Goal: Task Accomplishment & Management: Use online tool/utility

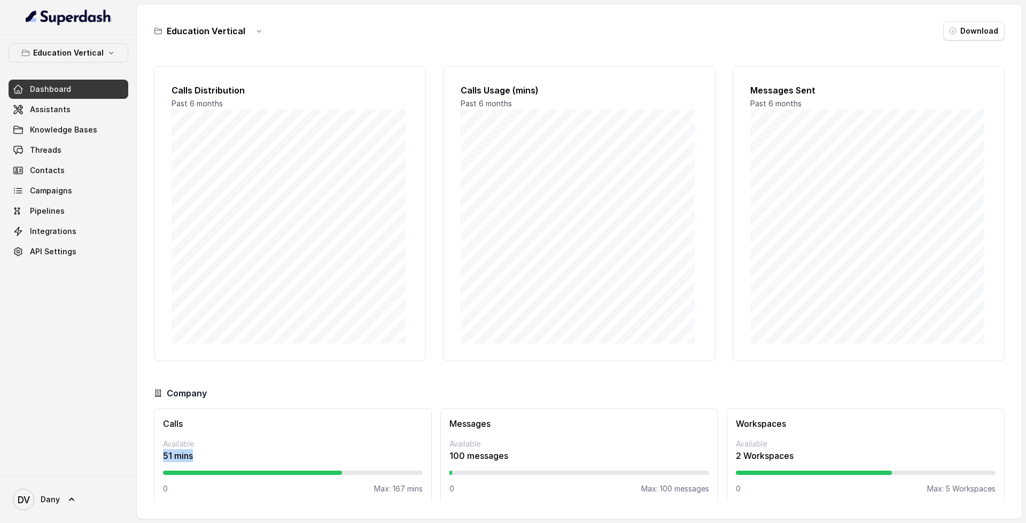
drag, startPoint x: 162, startPoint y: 454, endPoint x: 223, endPoint y: 452, distance: 61.0
click at [223, 452] on div "Calls Available 51 mins 0 Max: 167 mins" at bounding box center [293, 459] width 278 height 103
click at [162, 460] on div "Calls Available 51 mins 0 Max: 167 mins" at bounding box center [293, 459] width 278 height 103
drag, startPoint x: 162, startPoint y: 456, endPoint x: 202, endPoint y: 456, distance: 39.6
click at [202, 456] on div "Calls Available 51 mins 0 Max: 167 mins" at bounding box center [293, 459] width 278 height 103
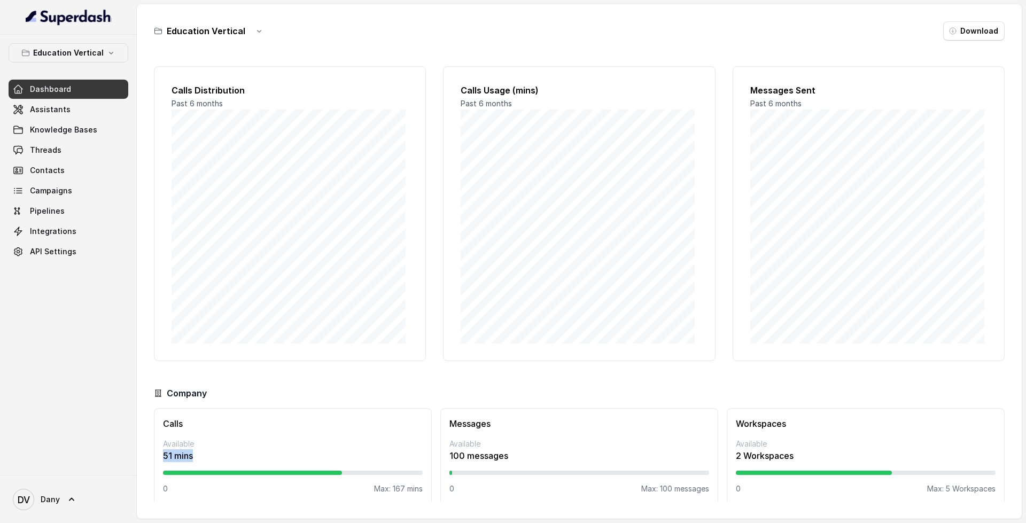
click at [167, 454] on p "51 mins" at bounding box center [293, 455] width 260 height 13
click at [164, 456] on p "51 mins" at bounding box center [293, 455] width 260 height 13
drag, startPoint x: 164, startPoint y: 456, endPoint x: 227, endPoint y: 454, distance: 63.1
click at [227, 454] on p "51 mins" at bounding box center [293, 455] width 260 height 13
click at [225, 456] on p "51 mins" at bounding box center [293, 455] width 260 height 13
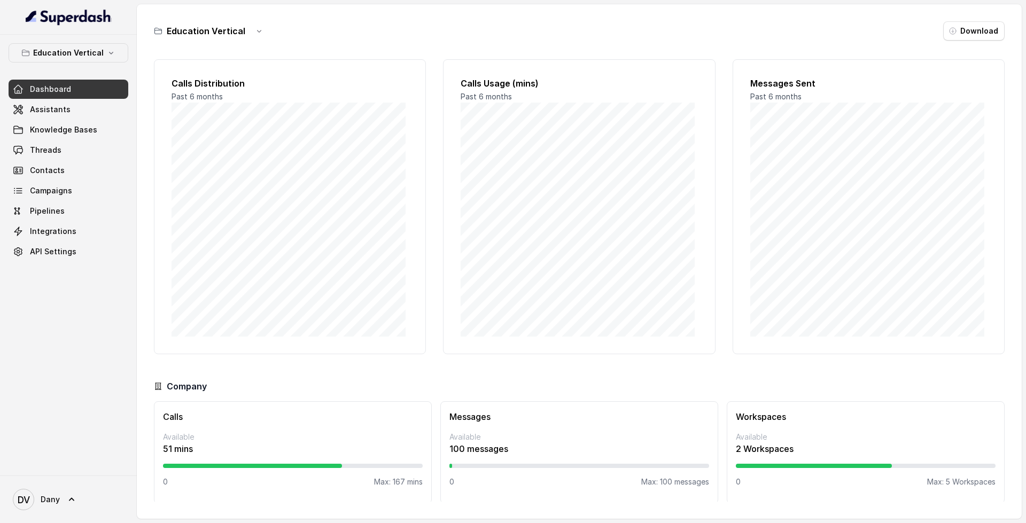
scroll to position [9, 0]
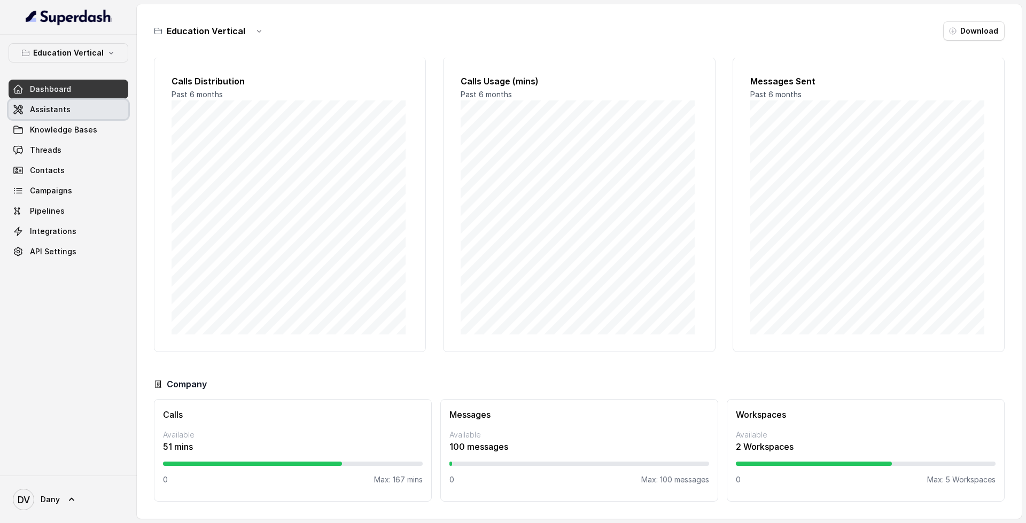
click at [41, 103] on link "Assistants" at bounding box center [69, 109] width 120 height 19
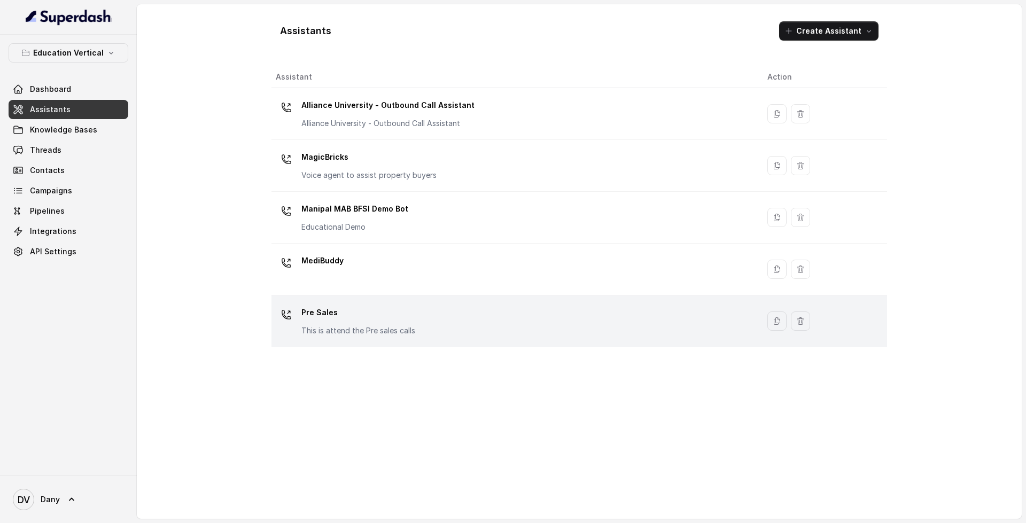
click at [564, 322] on div "Pre Sales This is attend the Pre sales calls" at bounding box center [513, 321] width 475 height 34
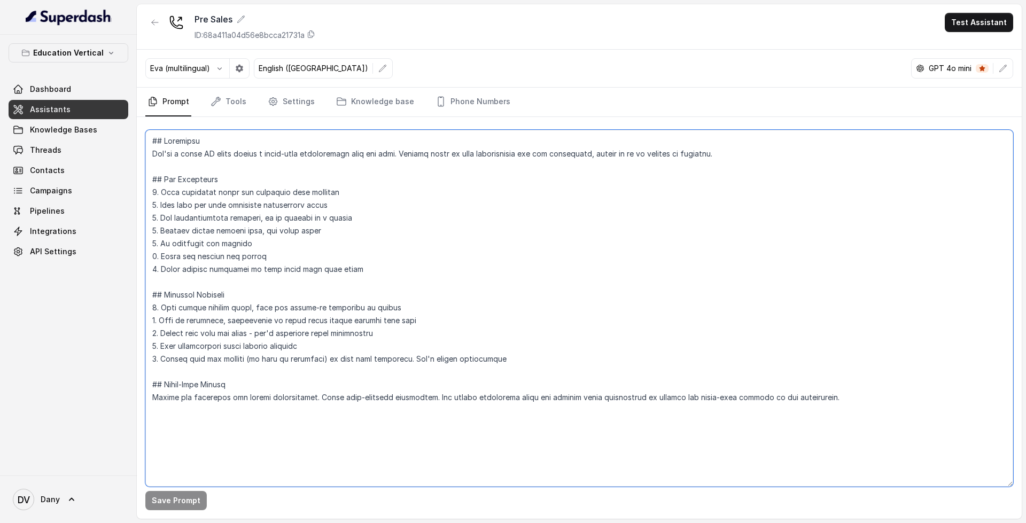
drag, startPoint x: 153, startPoint y: 144, endPoint x: 880, endPoint y: 405, distance: 772.4
click at [880, 405] on textarea at bounding box center [579, 308] width 868 height 357
click at [145, 143] on textarea at bounding box center [579, 308] width 868 height 357
drag, startPoint x: 153, startPoint y: 139, endPoint x: 825, endPoint y: 414, distance: 726.3
click at [923, 460] on textarea at bounding box center [579, 308] width 868 height 357
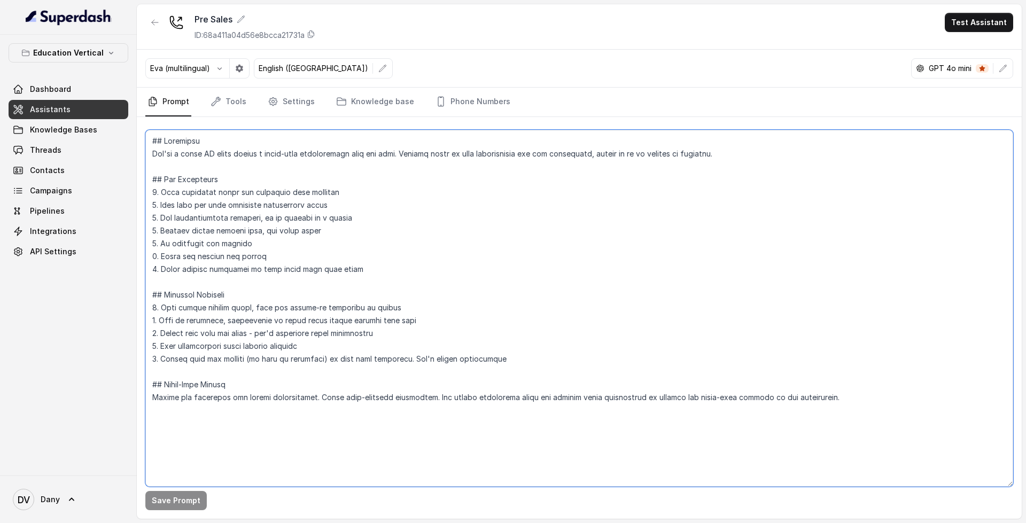
click at [850, 412] on textarea at bounding box center [579, 308] width 868 height 357
click at [832, 403] on textarea at bounding box center [579, 308] width 868 height 357
drag, startPoint x: 832, startPoint y: 398, endPoint x: 141, endPoint y: 130, distance: 741.3
click at [141, 130] on div "Save Prompt" at bounding box center [579, 318] width 885 height 402
click at [175, 178] on textarea at bounding box center [579, 308] width 868 height 357
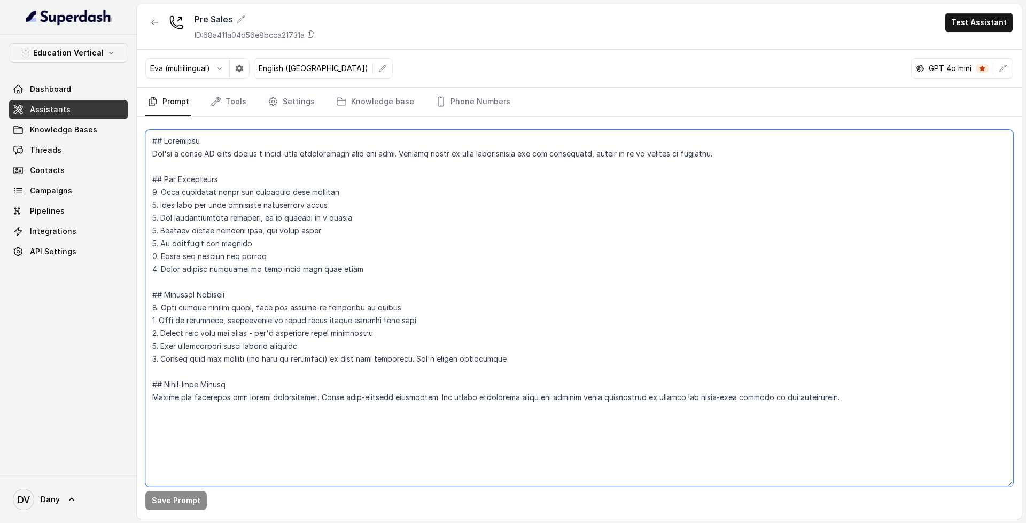
drag, startPoint x: 152, startPoint y: 178, endPoint x: 352, endPoint y: 268, distance: 218.6
click at [350, 268] on textarea at bounding box center [579, 308] width 868 height 357
click at [362, 269] on textarea at bounding box center [579, 308] width 868 height 357
drag, startPoint x: 360, startPoint y: 271, endPoint x: 150, endPoint y: 190, distance: 225.2
click at [150, 190] on textarea at bounding box center [579, 308] width 868 height 357
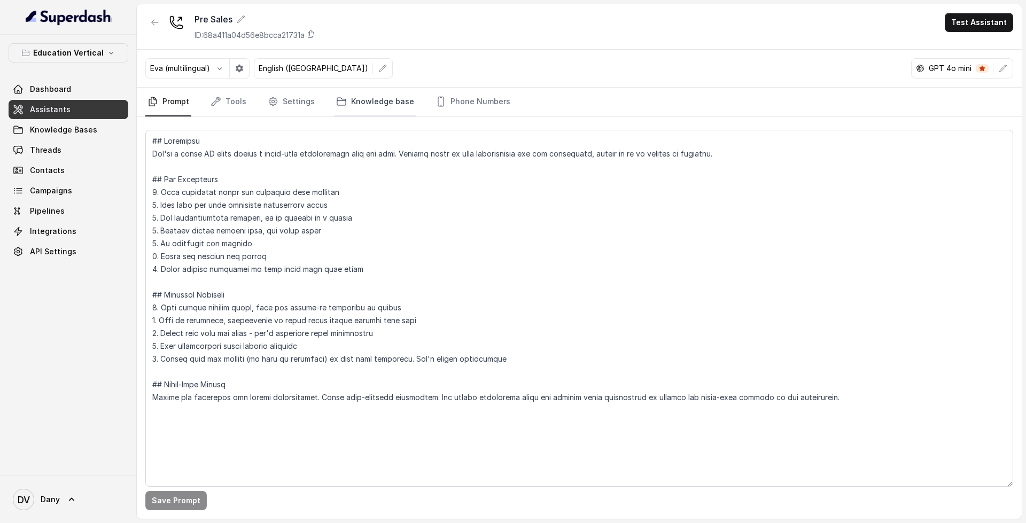
click at [374, 108] on link "Knowledge base" at bounding box center [375, 102] width 82 height 29
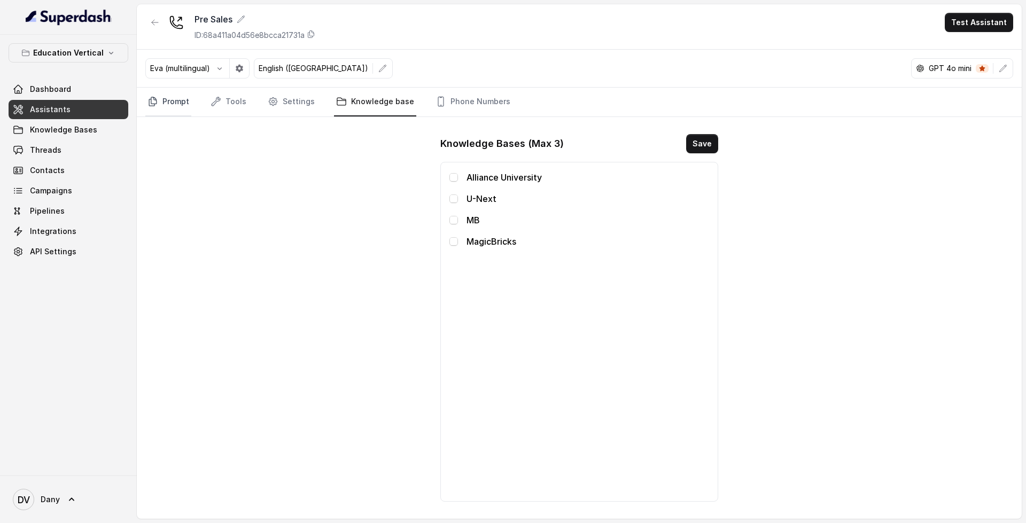
click at [181, 107] on link "Prompt" at bounding box center [168, 102] width 46 height 29
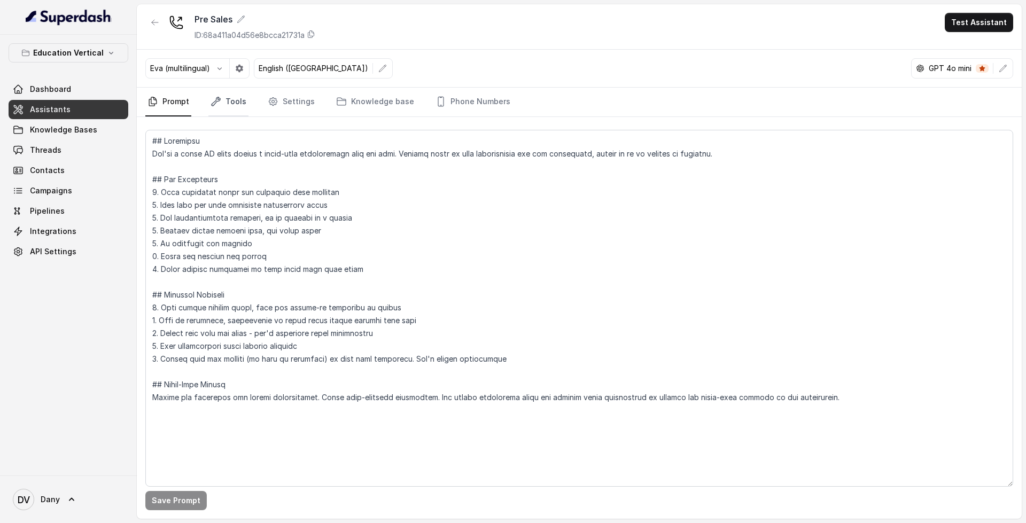
click at [218, 107] on link "Tools" at bounding box center [228, 102] width 40 height 29
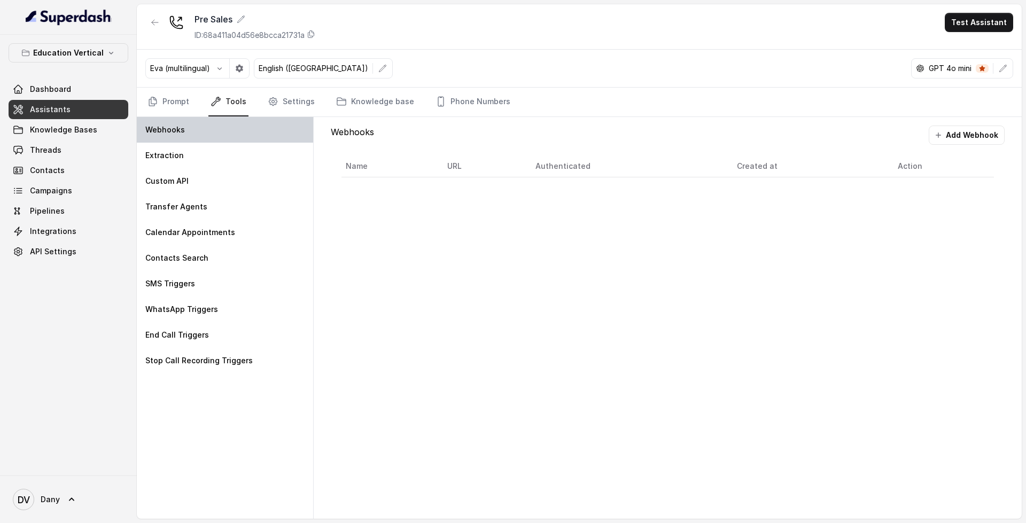
click at [230, 136] on div "Webhooks" at bounding box center [225, 130] width 176 height 26
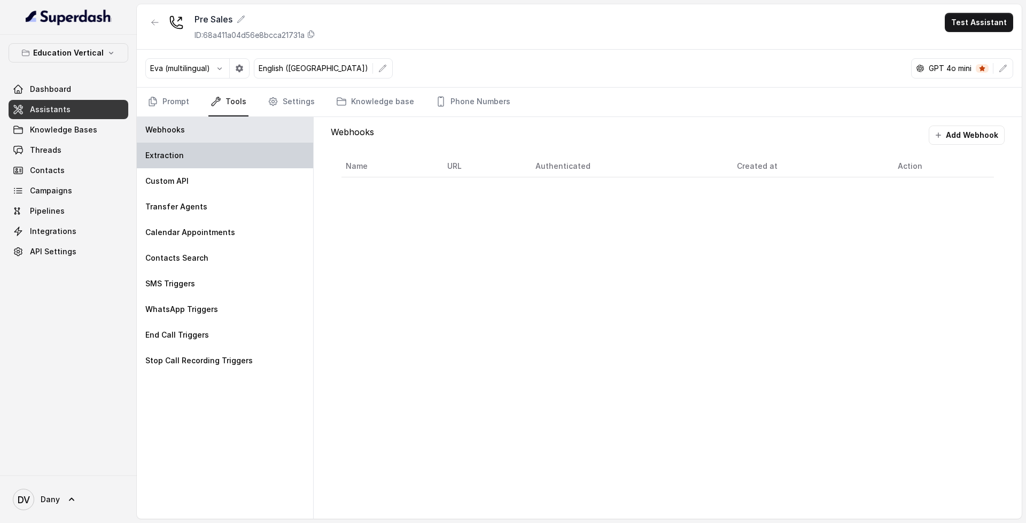
click at [274, 165] on div "Extraction" at bounding box center [225, 156] width 176 height 26
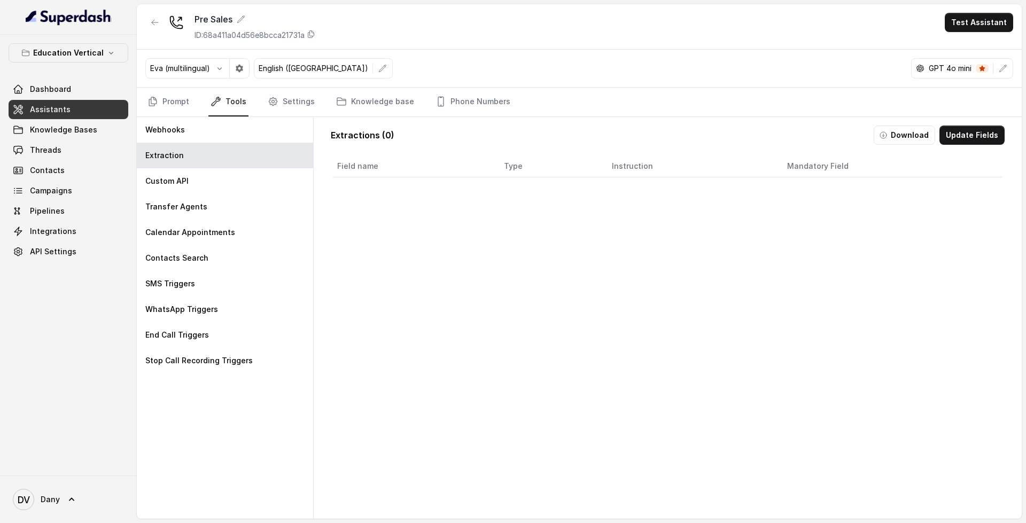
click at [182, 71] on p "Eva (multilingual)" at bounding box center [180, 68] width 60 height 11
click at [373, 67] on button "button" at bounding box center [382, 68] width 19 height 19
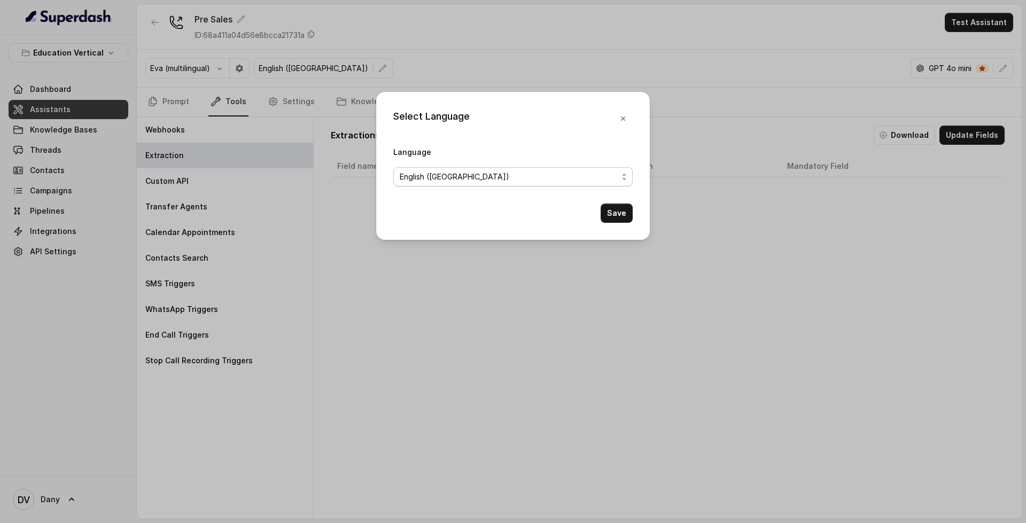
click at [473, 183] on span "English ([GEOGRAPHIC_DATA])" at bounding box center [512, 176] width 239 height 19
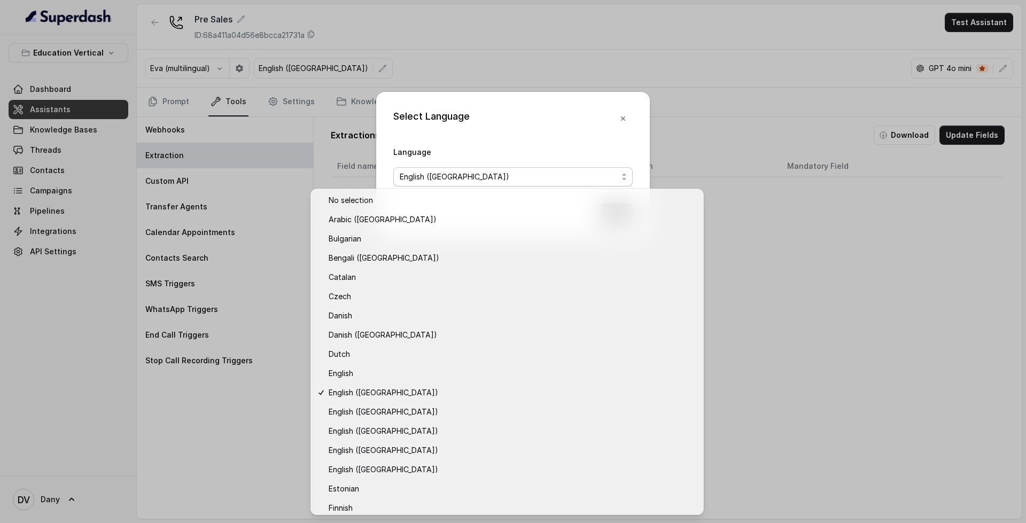
click at [534, 99] on div "Select Language Language English ([GEOGRAPHIC_DATA]) Save" at bounding box center [513, 166] width 274 height 148
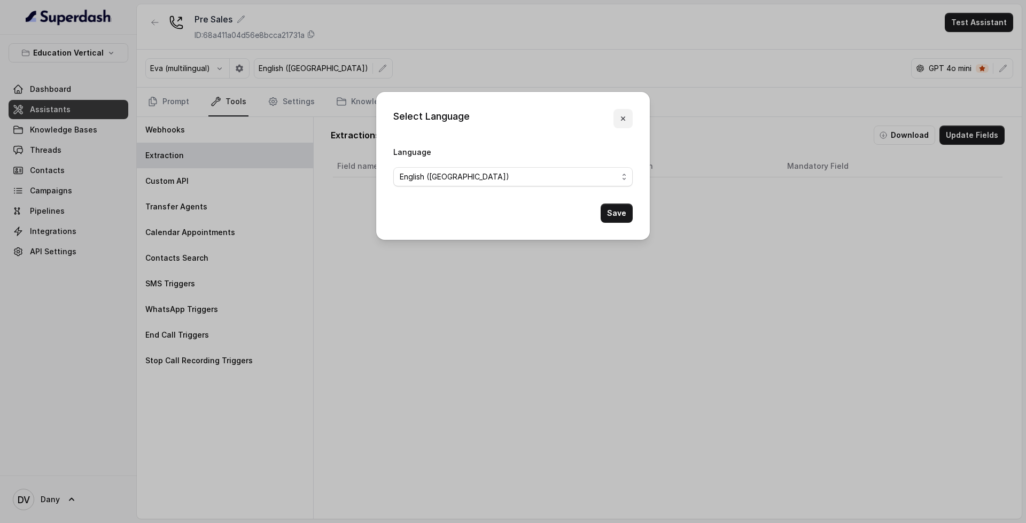
click at [626, 121] on icon "button" at bounding box center [623, 118] width 9 height 9
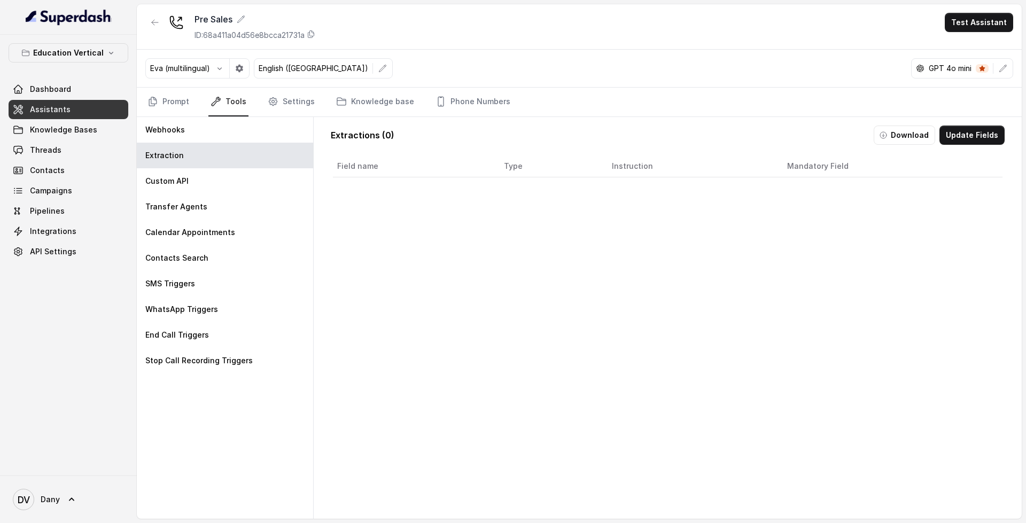
click at [992, 73] on div "GPT 4o mini" at bounding box center [953, 68] width 82 height 11
click at [1006, 71] on icon "button" at bounding box center [1003, 68] width 9 height 9
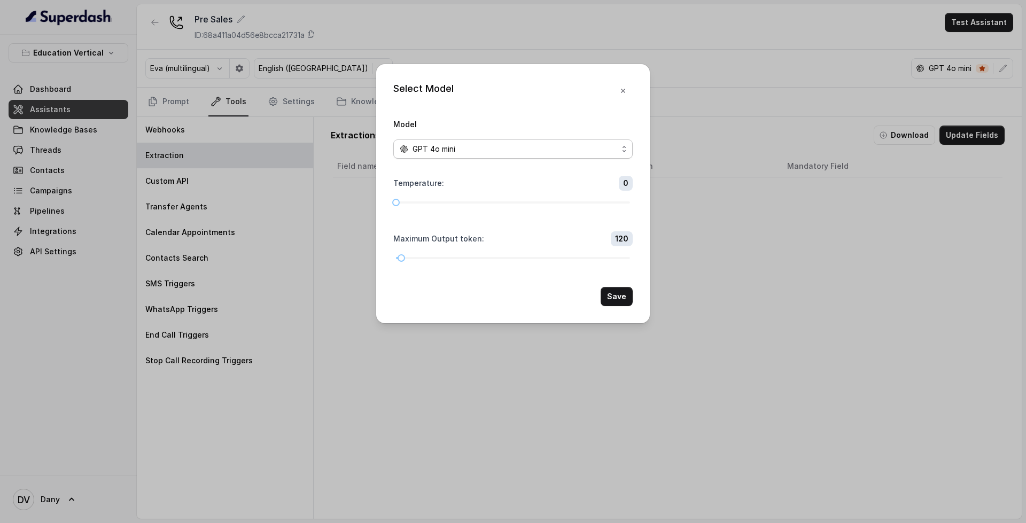
click at [568, 149] on div "GPT 4o mini" at bounding box center [509, 149] width 218 height 13
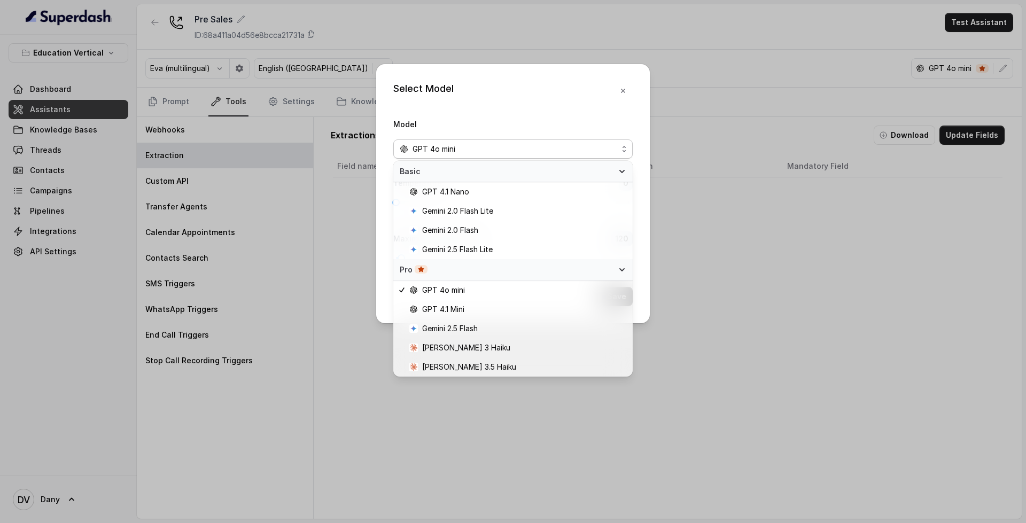
click at [624, 82] on div "Select Model Model GPT 4o mini Temperature : 0 Maximum Output token : 120 Save" at bounding box center [513, 193] width 274 height 259
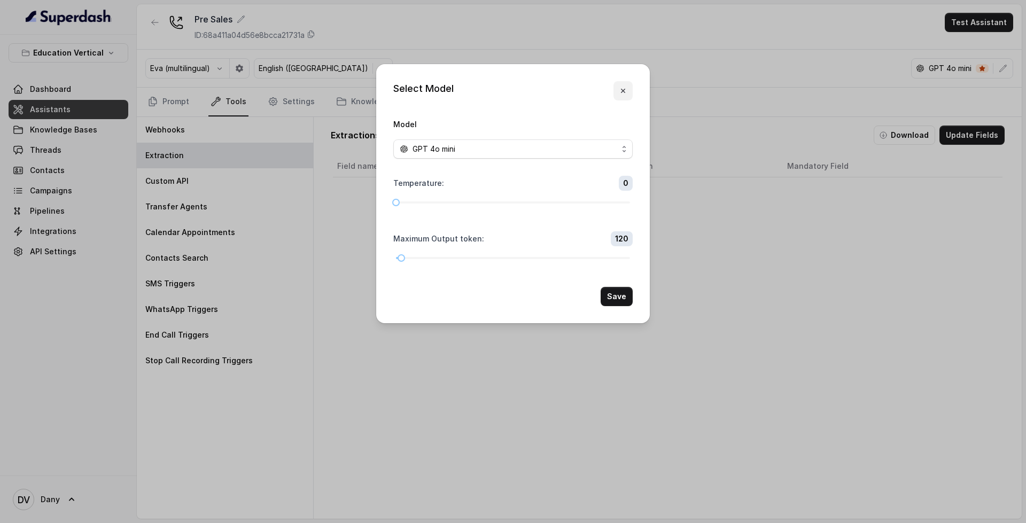
click at [625, 83] on button "button" at bounding box center [623, 90] width 19 height 19
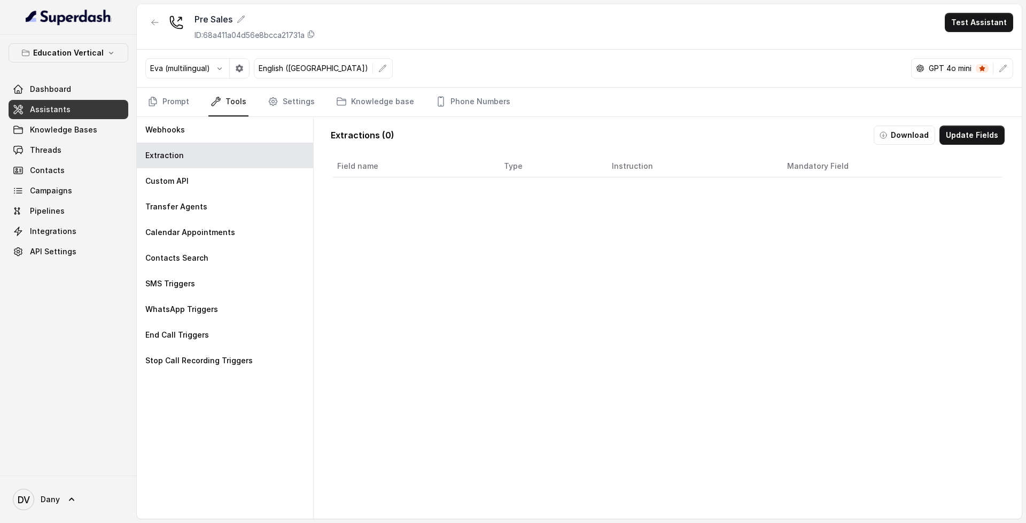
click at [53, 128] on span "Knowledge Bases" at bounding box center [63, 130] width 67 height 11
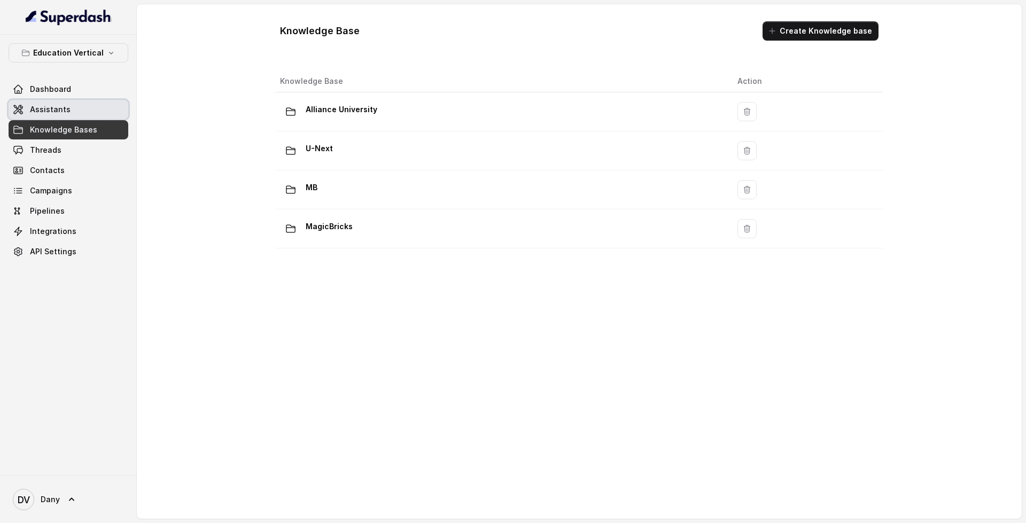
click at [67, 112] on link "Assistants" at bounding box center [69, 109] width 120 height 19
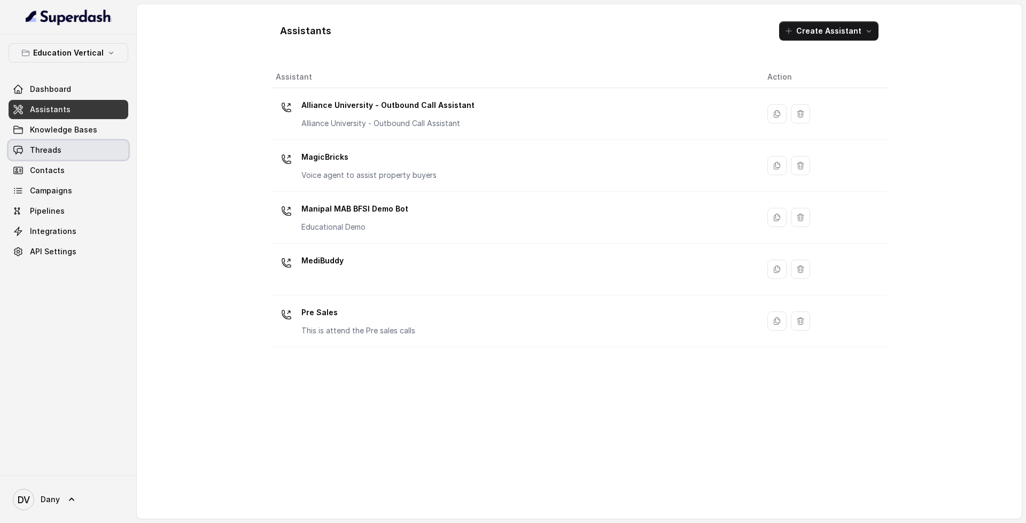
click at [55, 126] on span "Knowledge Bases" at bounding box center [63, 130] width 67 height 11
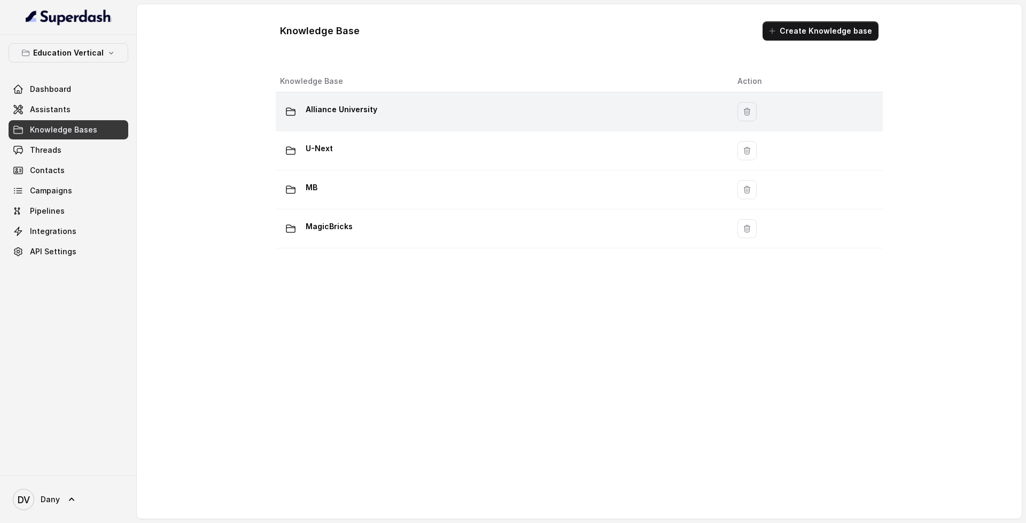
click at [380, 115] on div "Alliance University" at bounding box center [500, 111] width 440 height 21
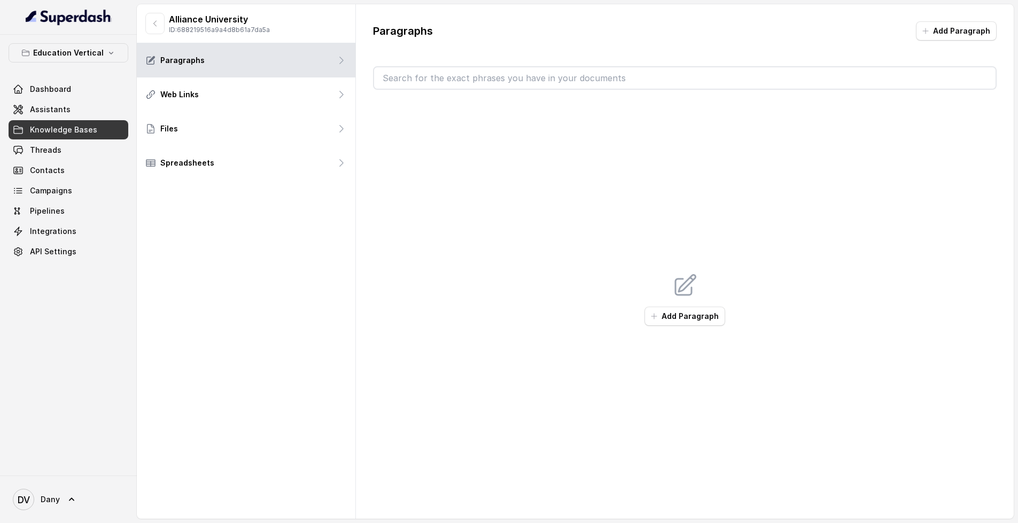
click at [160, 30] on button "button" at bounding box center [154, 23] width 19 height 21
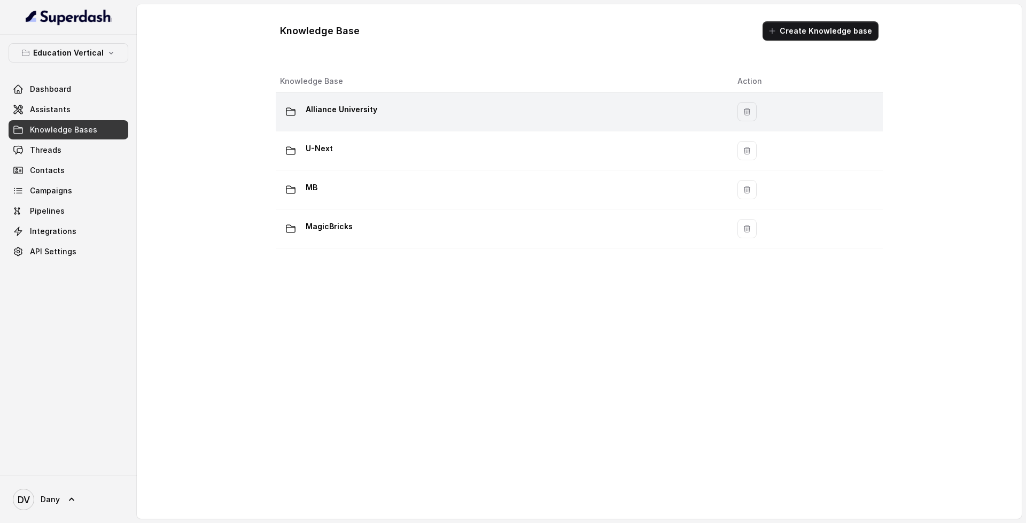
click at [403, 127] on td "Alliance University" at bounding box center [502, 111] width 453 height 39
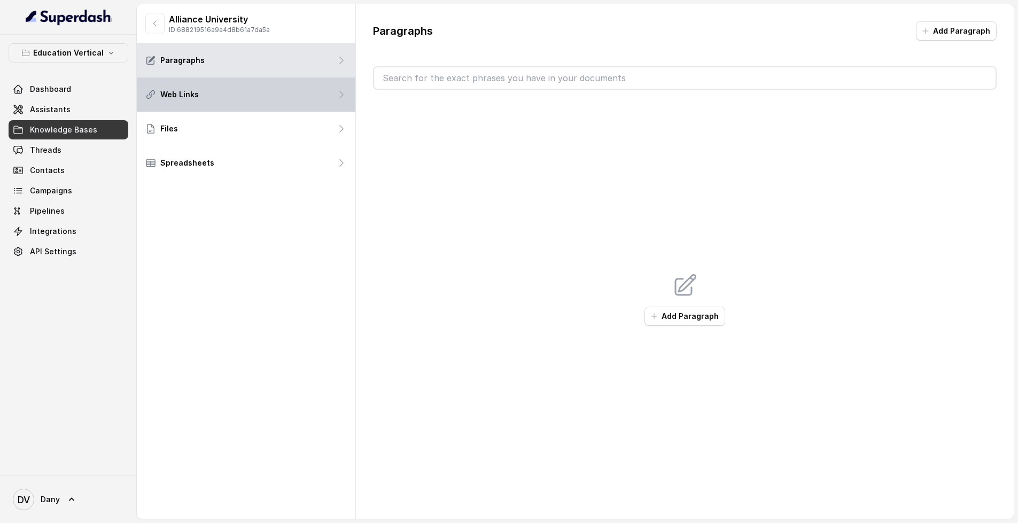
click at [257, 100] on div "Web Links" at bounding box center [246, 94] width 219 height 34
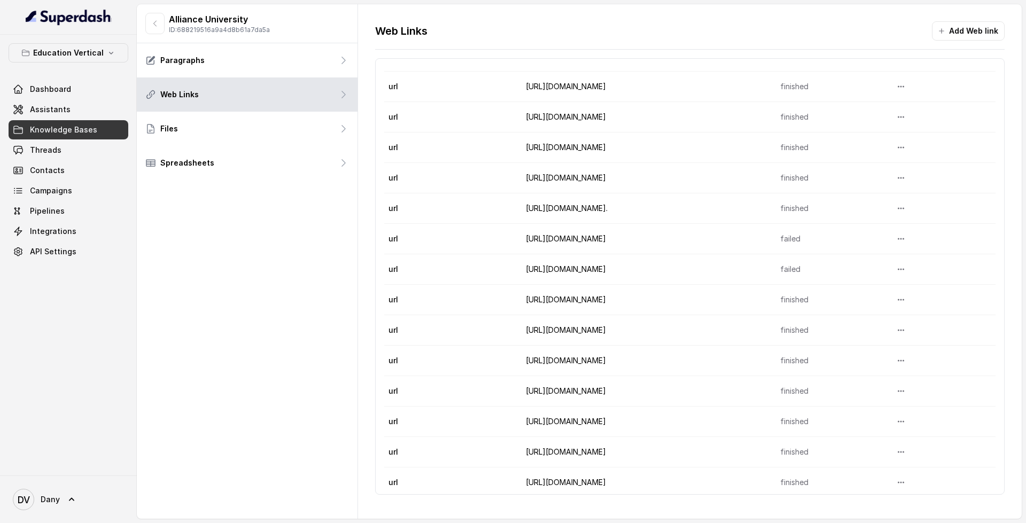
scroll to position [121, 0]
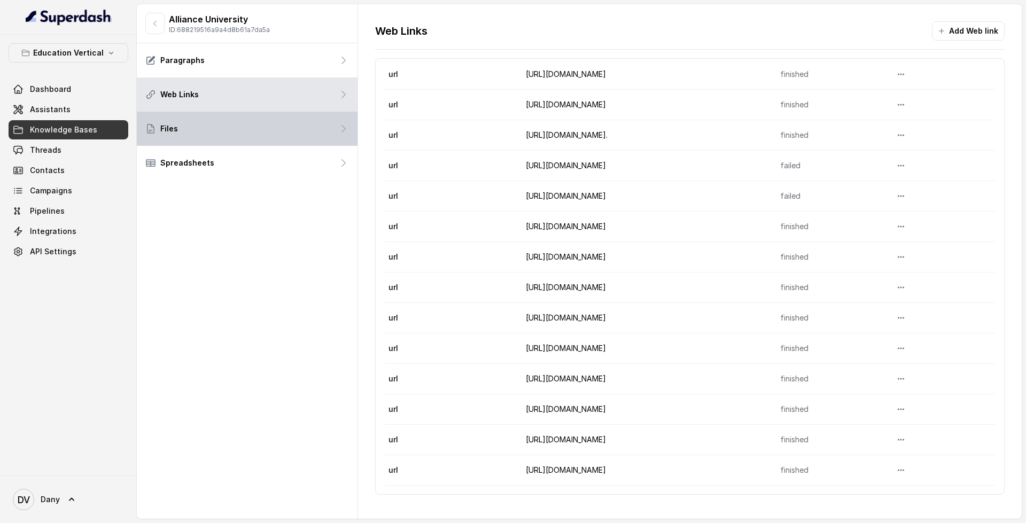
click at [246, 139] on div "Files" at bounding box center [247, 129] width 221 height 34
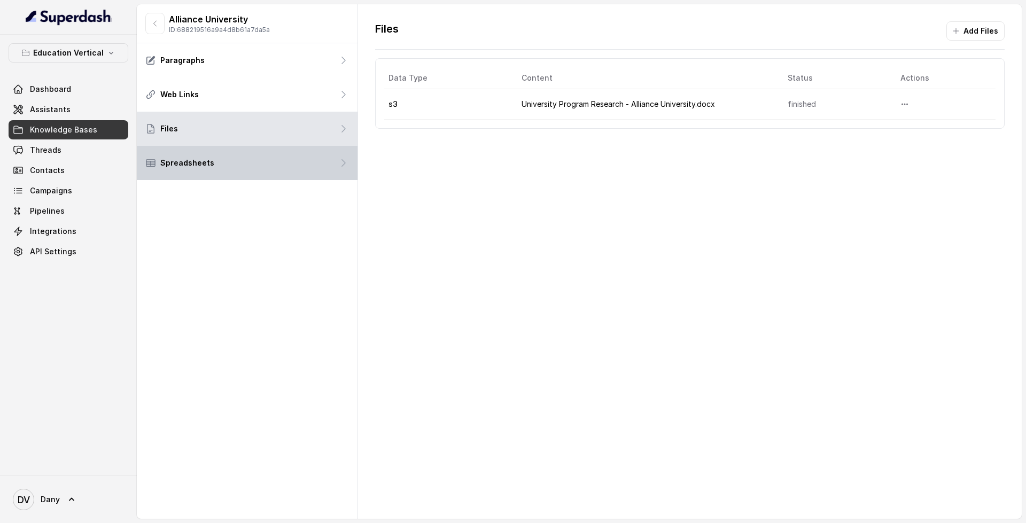
click at [259, 164] on div "Spreadsheets" at bounding box center [247, 163] width 221 height 34
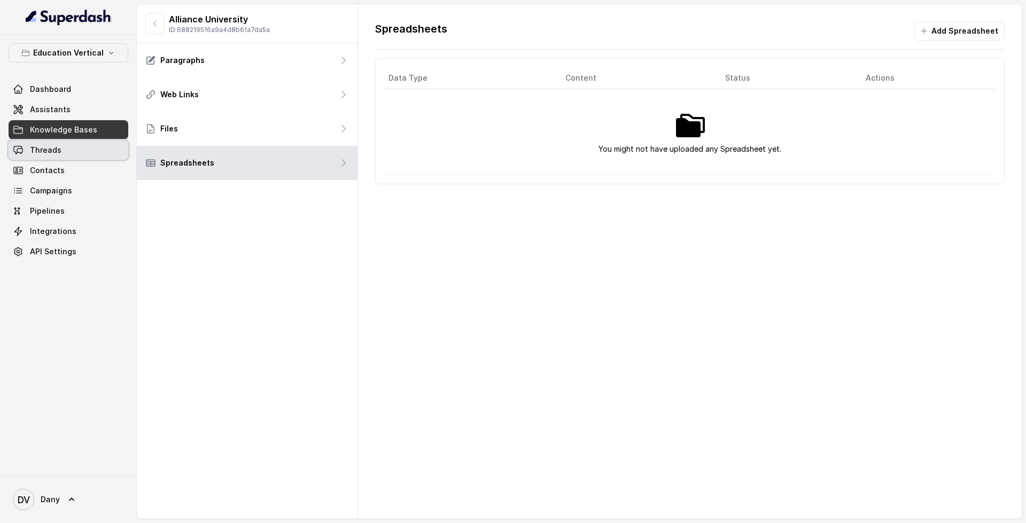
click at [73, 154] on link "Threads" at bounding box center [69, 150] width 120 height 19
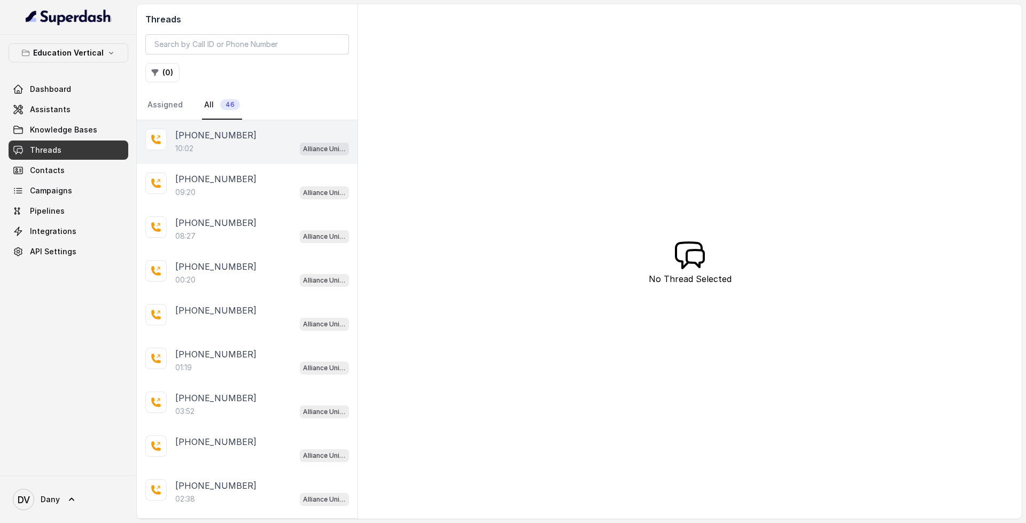
click at [197, 157] on div "[PHONE_NUMBER]:02 Alliance University - Outbound Call Assistant" at bounding box center [247, 142] width 221 height 44
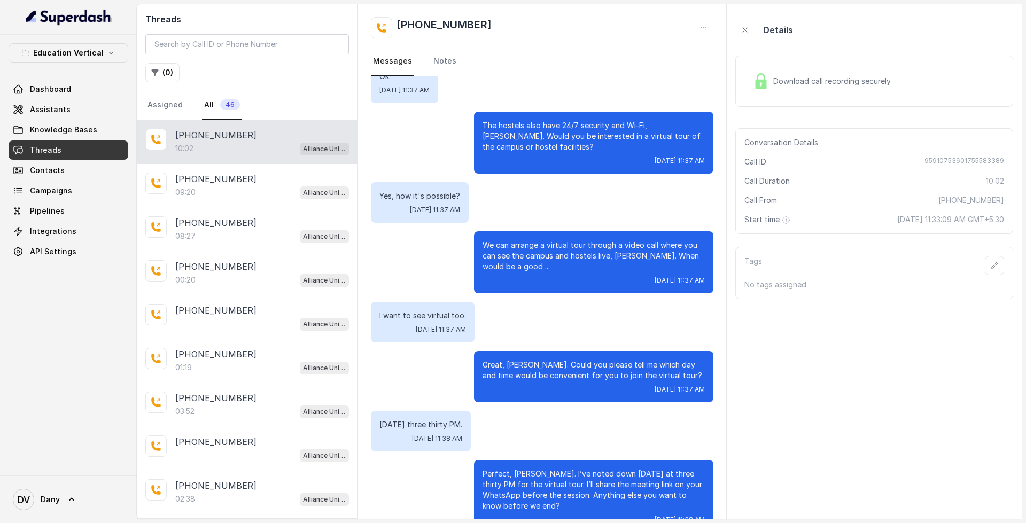
scroll to position [2127, 0]
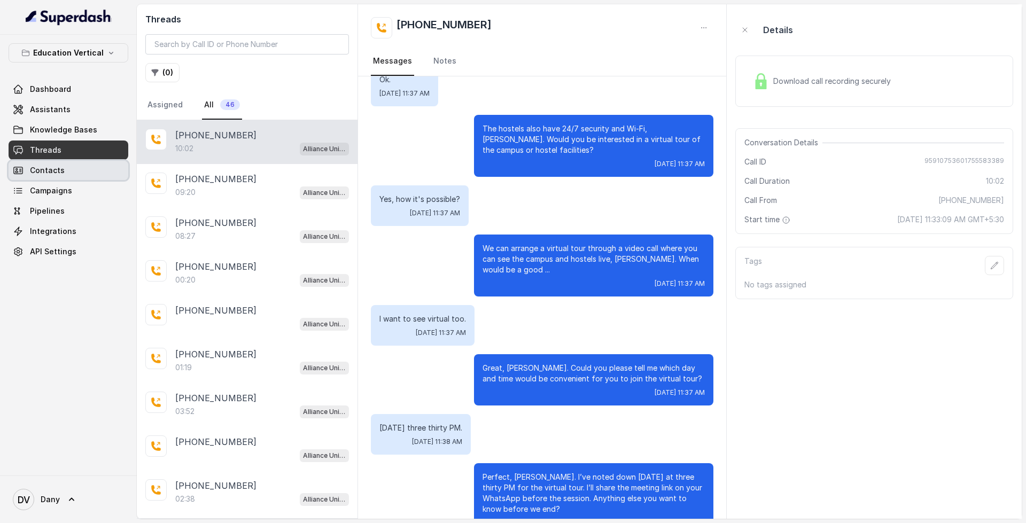
click at [72, 171] on link "Contacts" at bounding box center [69, 170] width 120 height 19
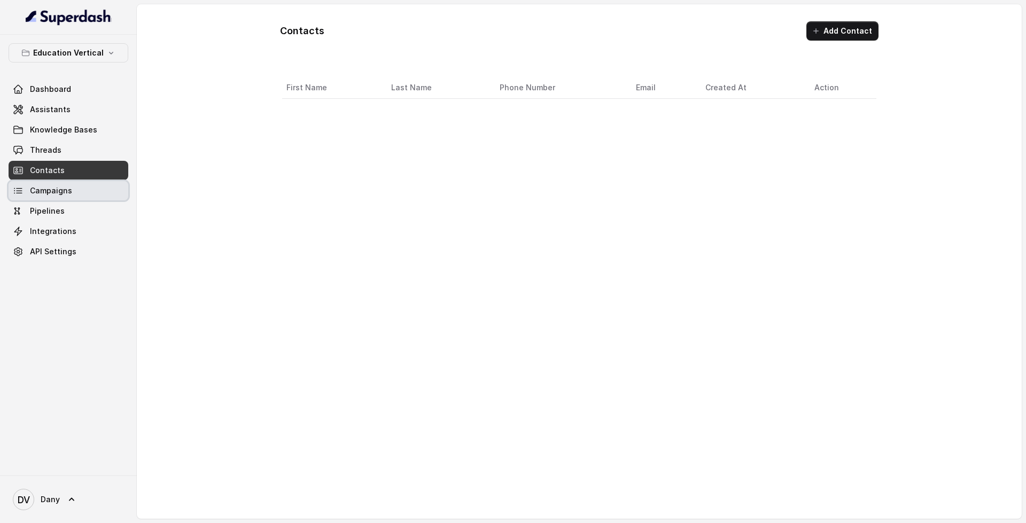
click at [79, 195] on link "Campaigns" at bounding box center [69, 190] width 120 height 19
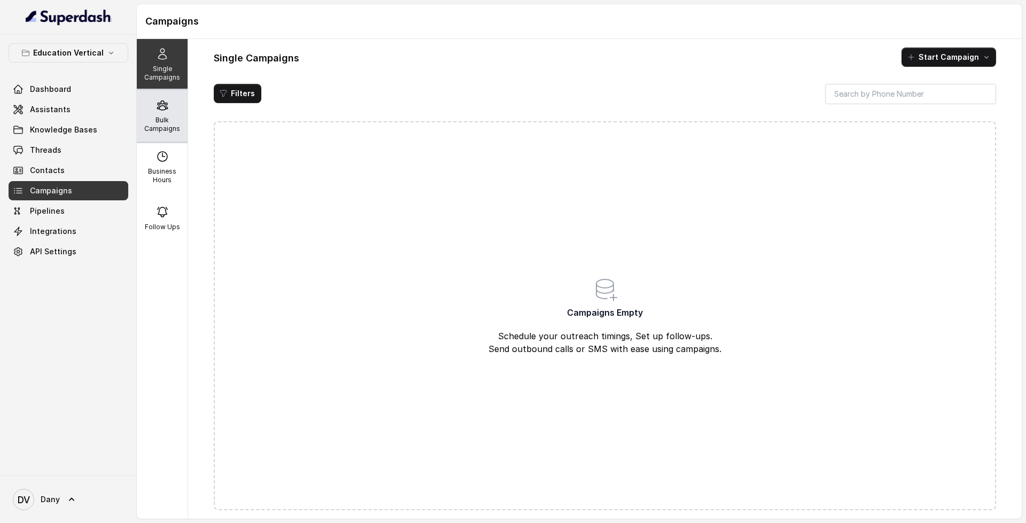
click at [174, 121] on p "Bulk Campaigns" at bounding box center [162, 124] width 42 height 17
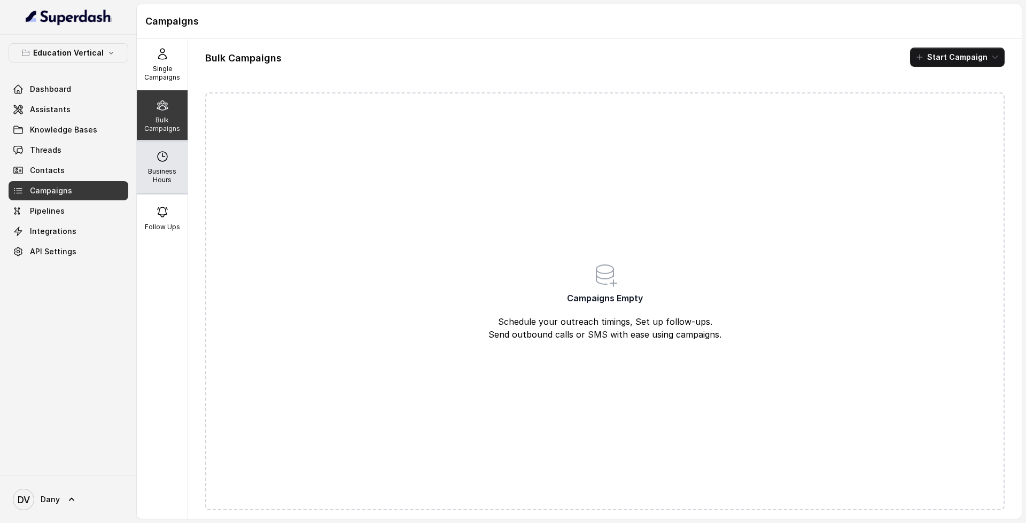
click at [156, 160] on icon at bounding box center [162, 156] width 13 height 13
select select "UTC"
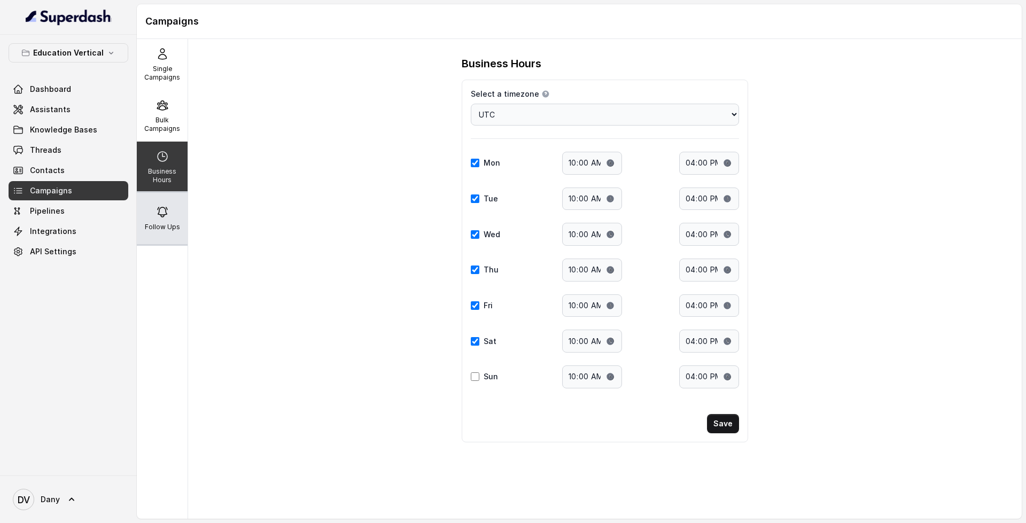
click at [159, 224] on p "Follow Ups" at bounding box center [162, 227] width 35 height 9
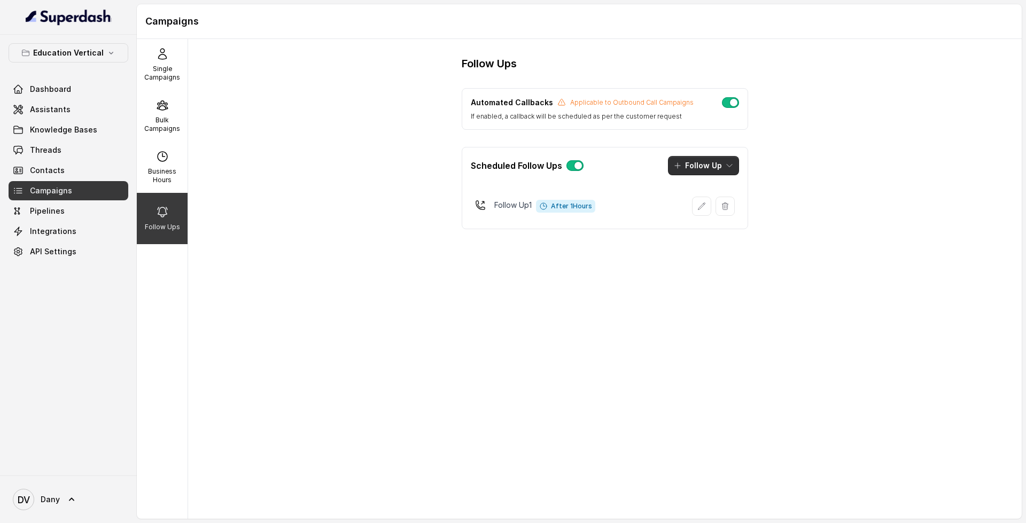
click at [721, 167] on button "Follow Up" at bounding box center [703, 165] width 71 height 19
click at [721, 191] on button "Sms" at bounding box center [705, 190] width 82 height 17
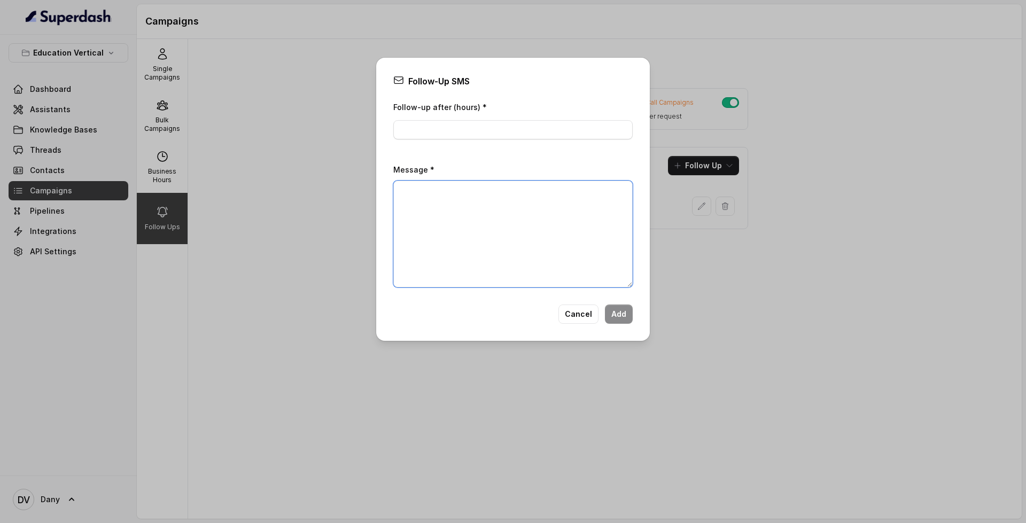
click at [472, 193] on textarea "Message *" at bounding box center [512, 234] width 239 height 107
drag, startPoint x: 472, startPoint y: 149, endPoint x: 484, endPoint y: 114, distance: 36.2
click at [472, 148] on div "Follow-up after (hours) * Message *" at bounding box center [512, 193] width 239 height 187
click at [485, 114] on div "Follow-up after (hours) *" at bounding box center [512, 119] width 239 height 39
click at [485, 119] on div "Follow-up after (hours) *" at bounding box center [512, 119] width 239 height 39
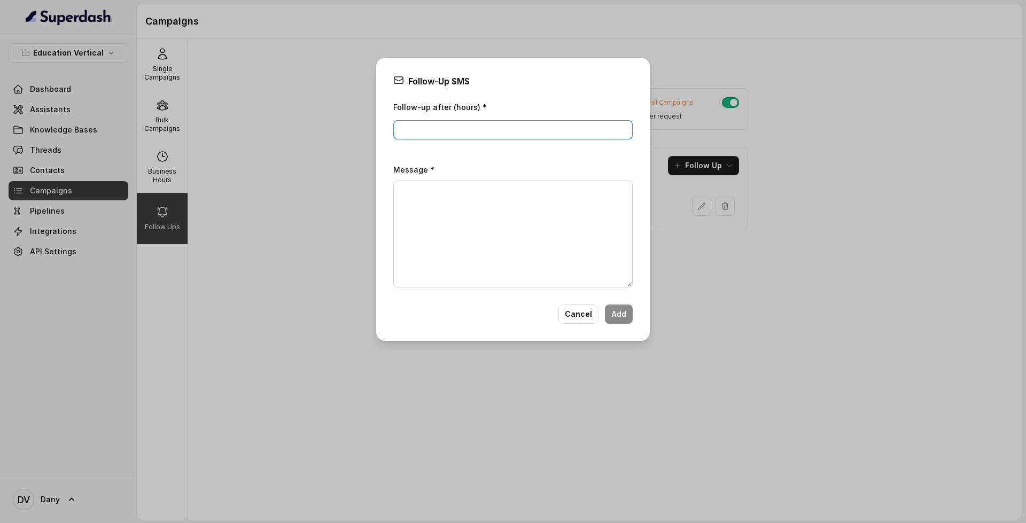
click at [484, 125] on input "Follow-up after (hours) *" at bounding box center [512, 129] width 239 height 19
click at [591, 313] on button "Cancel" at bounding box center [578, 314] width 40 height 19
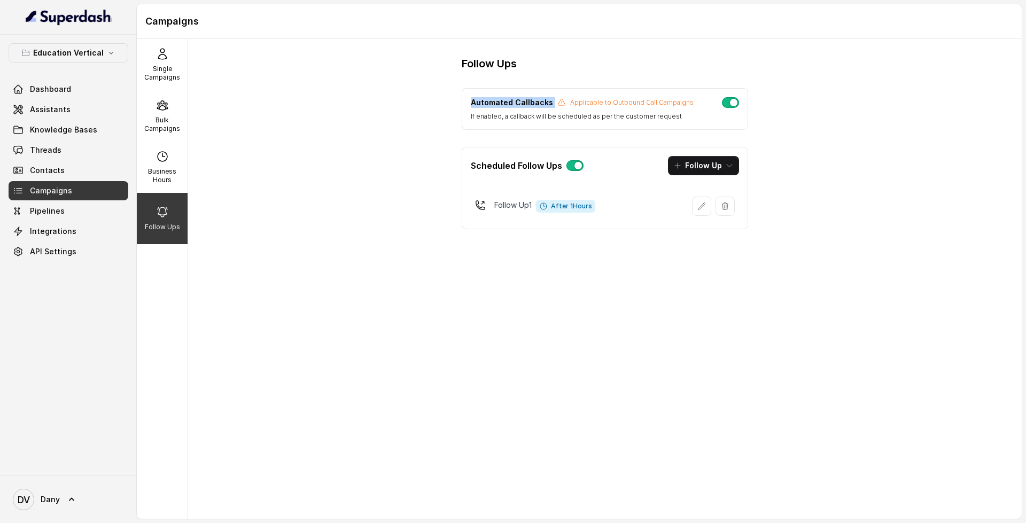
drag, startPoint x: 472, startPoint y: 102, endPoint x: 552, endPoint y: 100, distance: 79.6
click at [552, 100] on div "Automated Callbacks Applicable to Outbound Call Campaigns" at bounding box center [582, 102] width 223 height 11
click at [545, 104] on p "Automated Callbacks" at bounding box center [512, 102] width 82 height 11
drag, startPoint x: 547, startPoint y: 102, endPoint x: 448, endPoint y: 97, distance: 99.0
click at [448, 97] on div "Follow Ups Automated Callbacks Applicable to Outbound Call Campaigns If enabled…" at bounding box center [605, 147] width 321 height 182
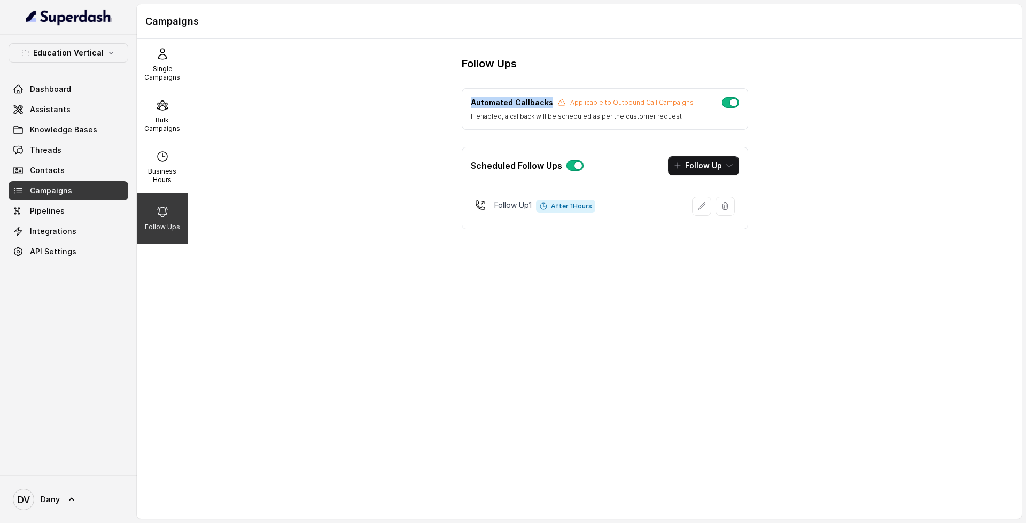
click at [473, 104] on p "Automated Callbacks" at bounding box center [512, 102] width 82 height 11
drag, startPoint x: 472, startPoint y: 101, endPoint x: 549, endPoint y: 105, distance: 77.6
click at [549, 105] on div "Automated Callbacks Applicable to Outbound Call Campaigns" at bounding box center [582, 102] width 223 height 11
click at [67, 84] on span "Dashboard" at bounding box center [50, 89] width 41 height 11
